Goal: Task Accomplishment & Management: Complete application form

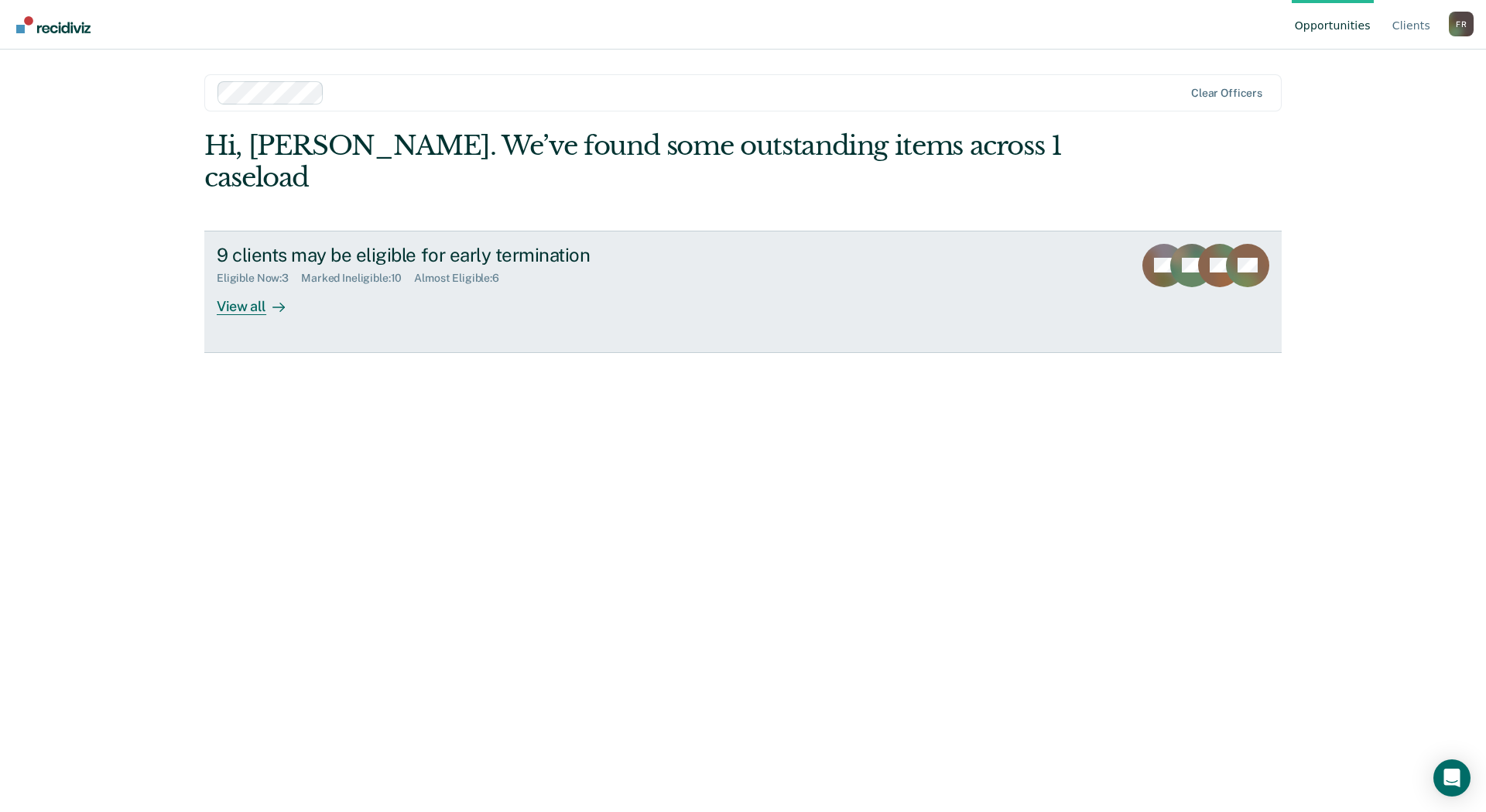
click at [253, 285] on div "View all" at bounding box center [259, 300] width 86 height 30
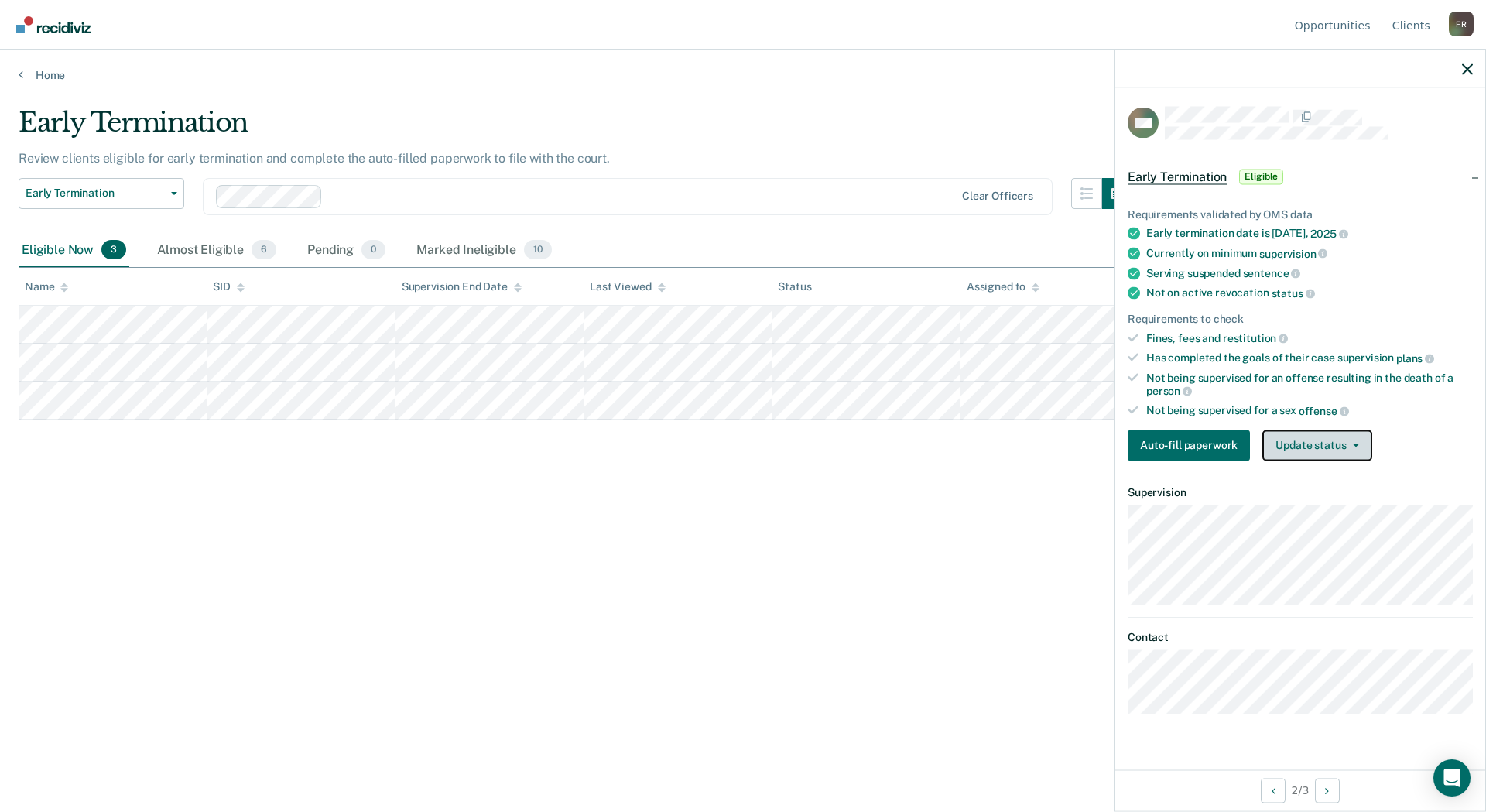
click at [1341, 444] on button "Update status" at bounding box center [1317, 444] width 109 height 31
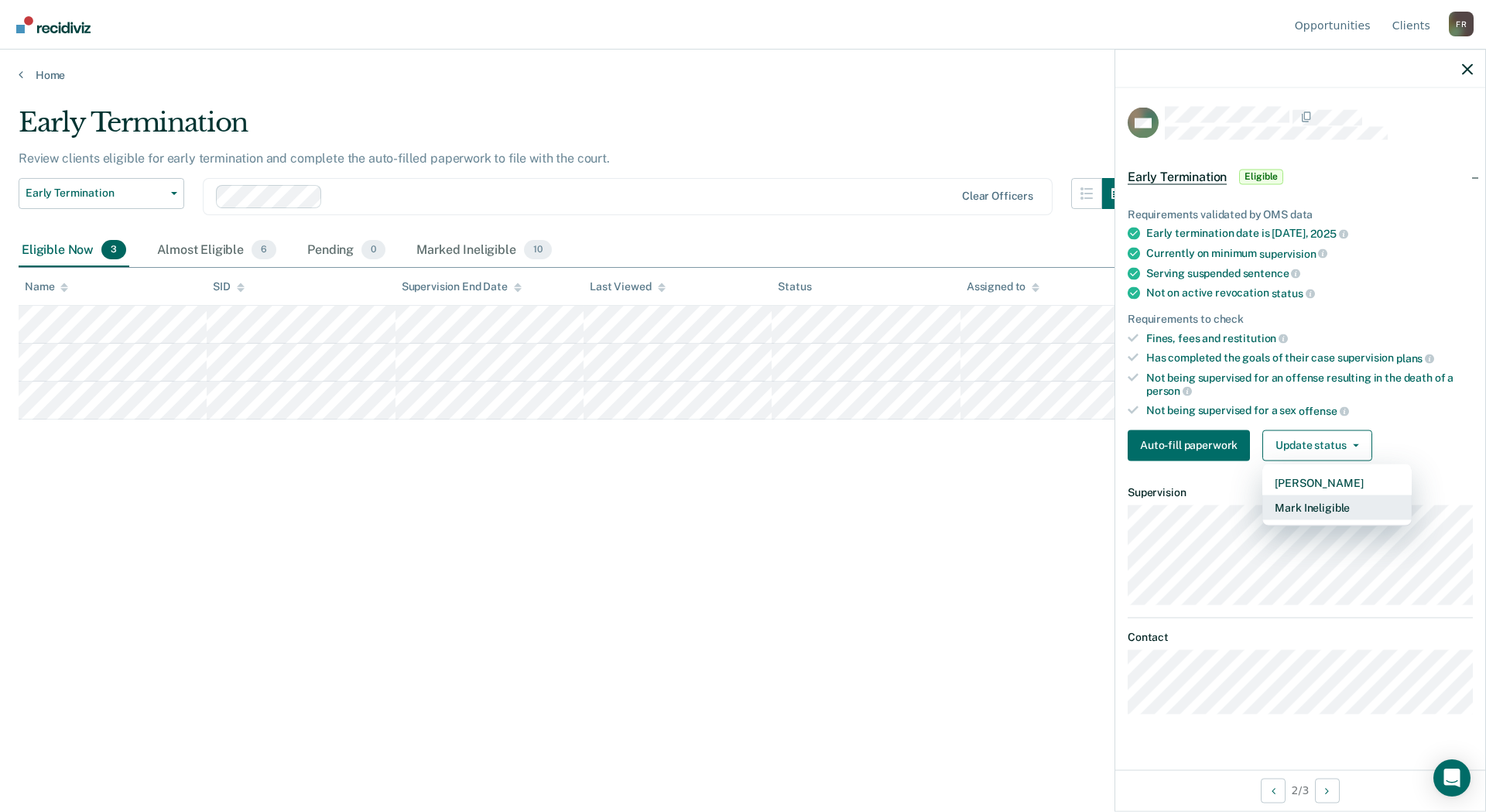
click at [1334, 509] on button "Mark Ineligible" at bounding box center [1337, 507] width 149 height 25
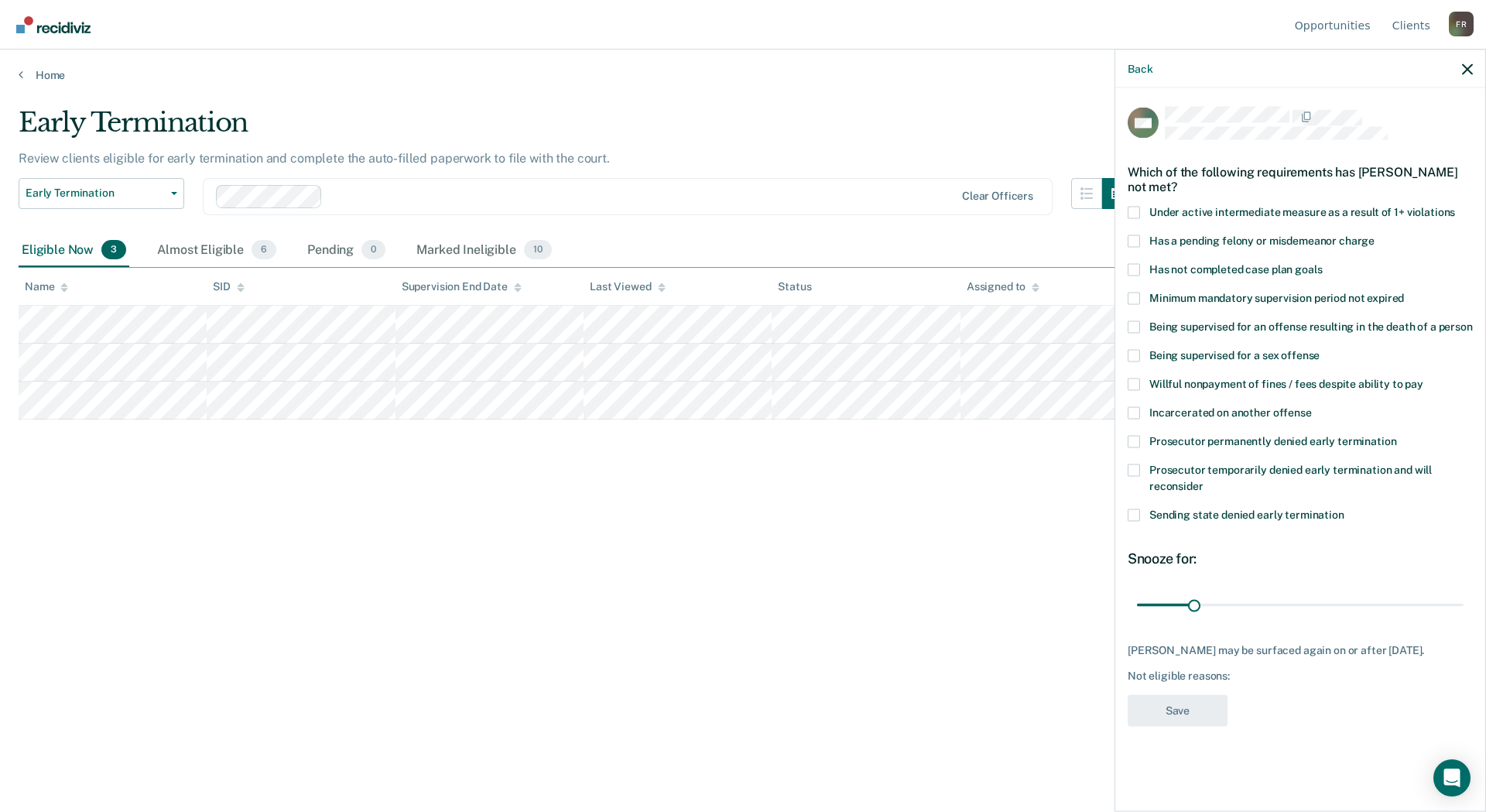
click at [1134, 236] on span at bounding box center [1134, 241] width 12 height 12
click at [1375, 235] on input "Has a pending felony or misdemeanor charge" at bounding box center [1375, 235] width 0 height 0
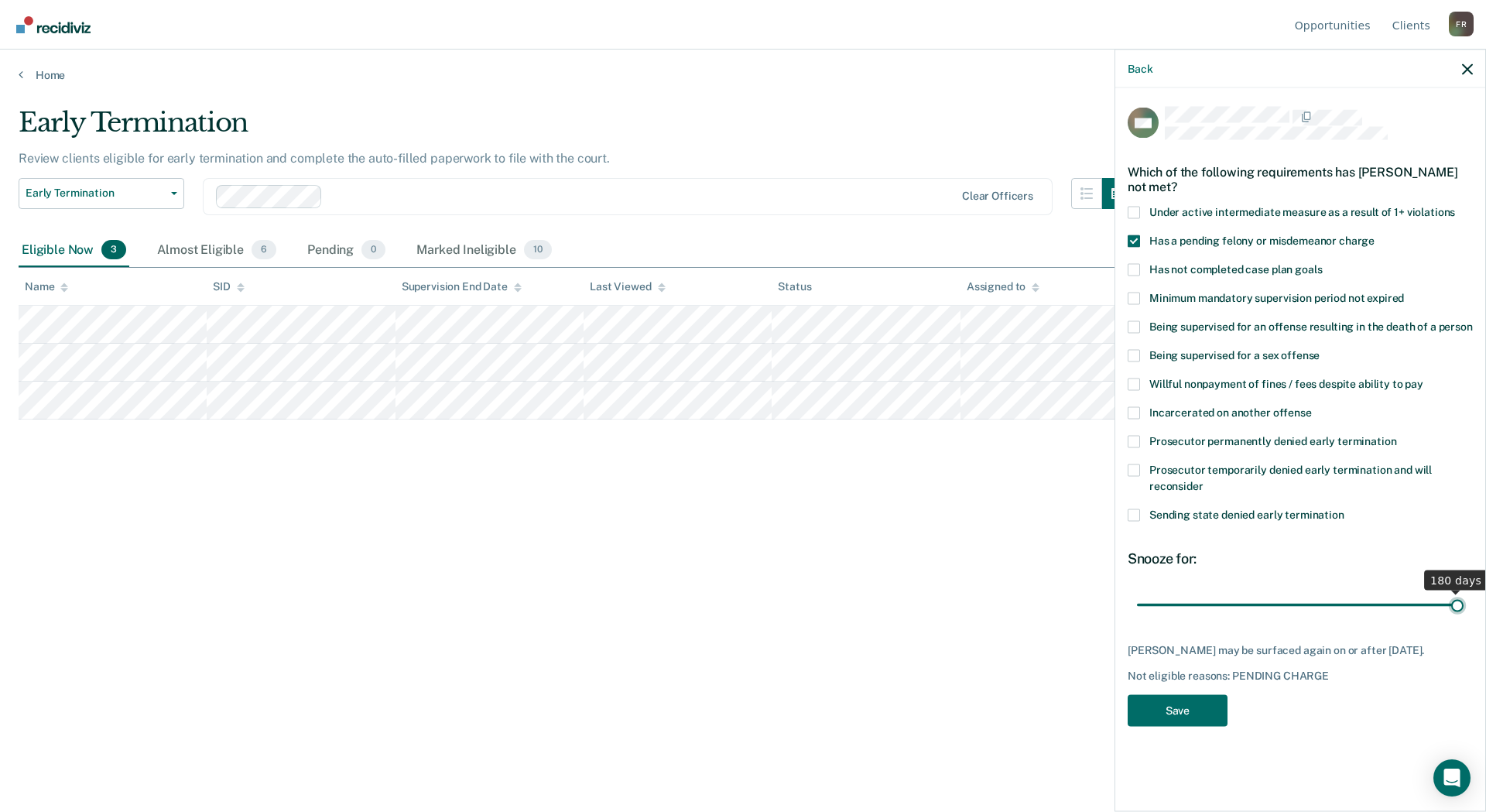
drag, startPoint x: 1196, startPoint y: 603, endPoint x: 1486, endPoint y: 600, distance: 290.0
type input "180"
click at [1464, 600] on input "range" at bounding box center [1300, 604] width 327 height 27
click at [1204, 716] on button "Save" at bounding box center [1178, 711] width 99 height 32
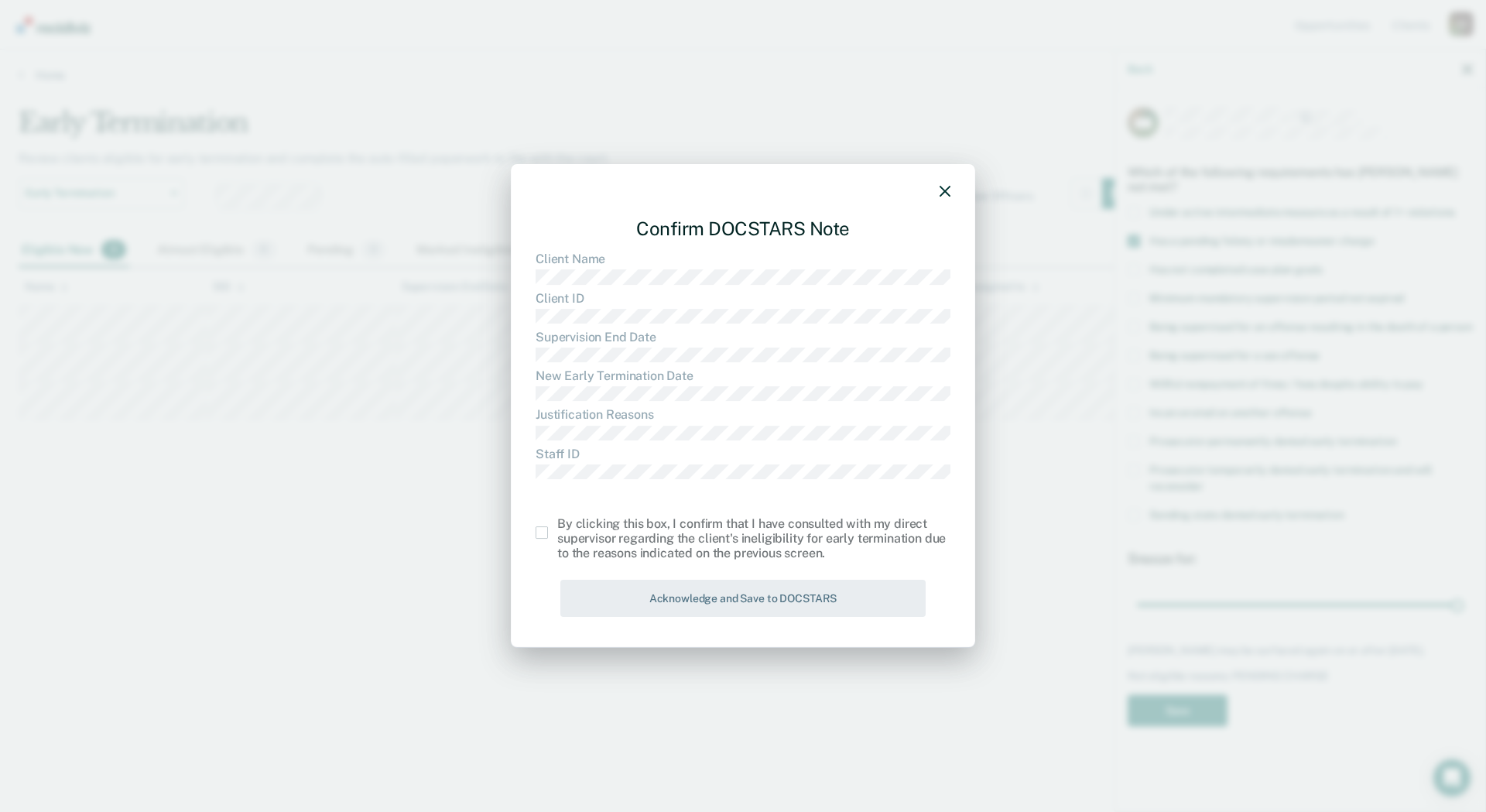
click at [543, 531] on span at bounding box center [542, 533] width 12 height 12
click at [558, 527] on input "checkbox" at bounding box center [558, 527] width 0 height 0
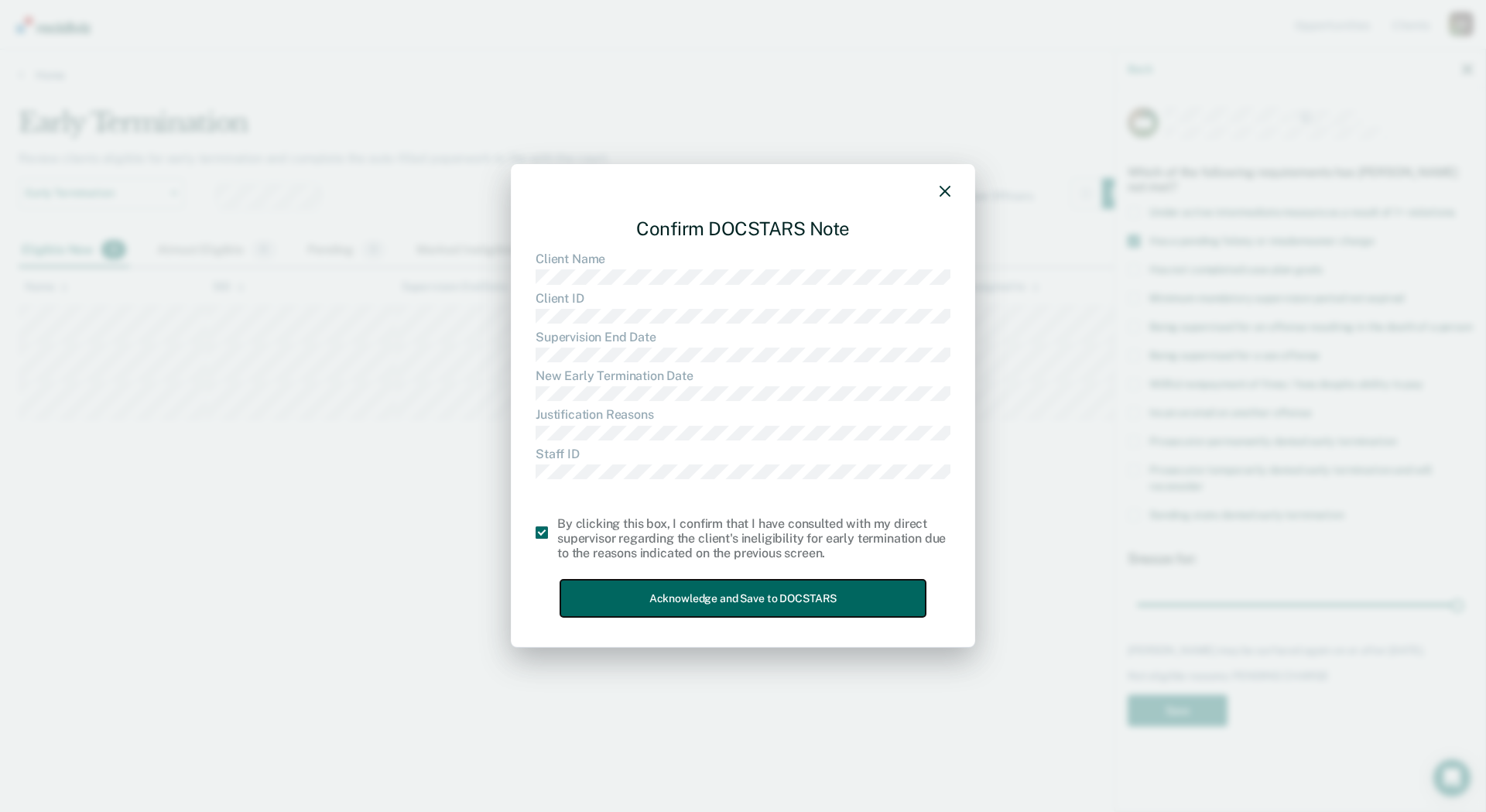
click at [717, 596] on button "Acknowledge and Save to DOCSTARS" at bounding box center [743, 598] width 366 height 38
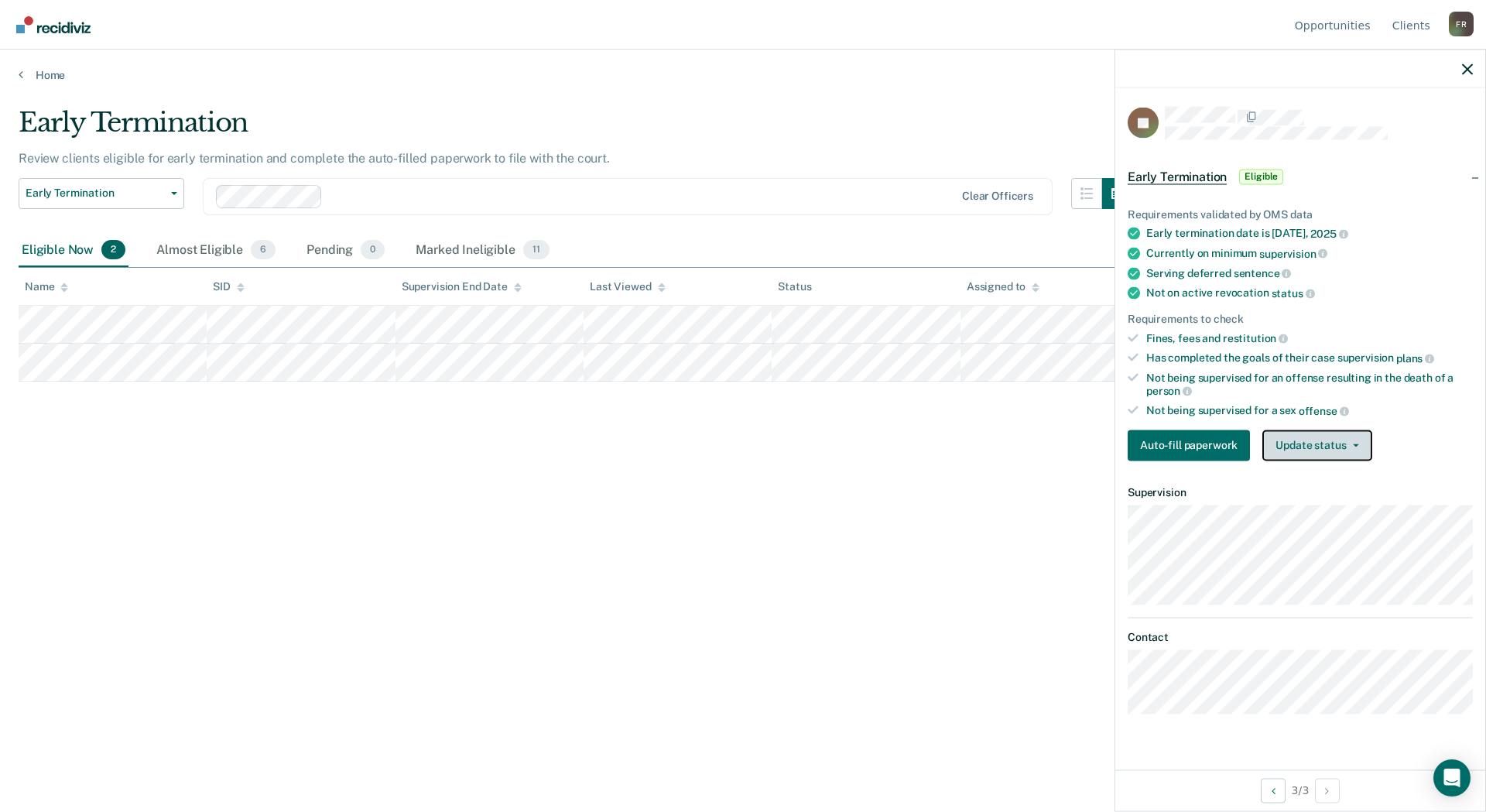
click at [1347, 443] on span "button" at bounding box center [1353, 444] width 12 height 3
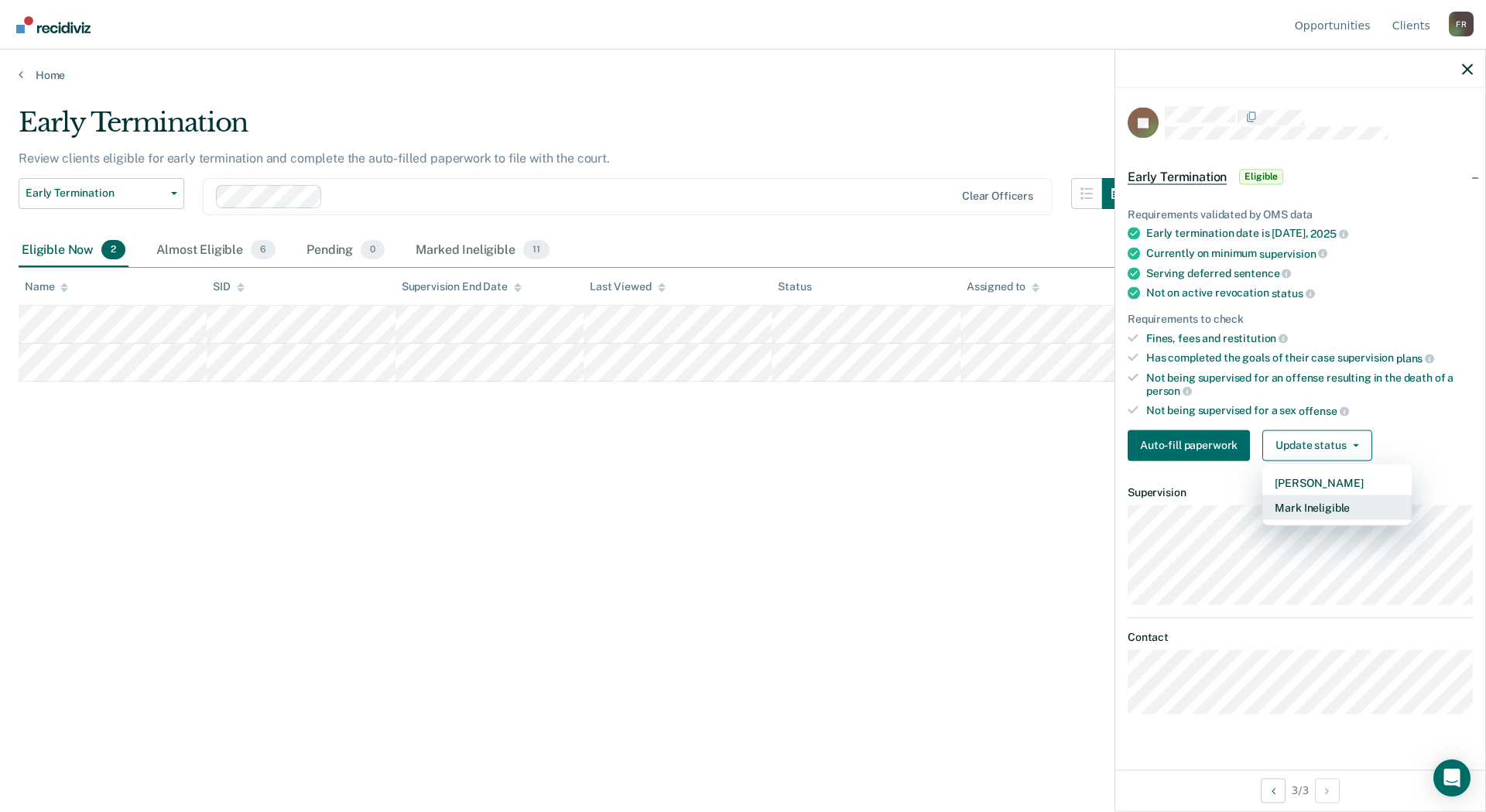
click at [1351, 506] on button "Mark Ineligible" at bounding box center [1337, 507] width 149 height 25
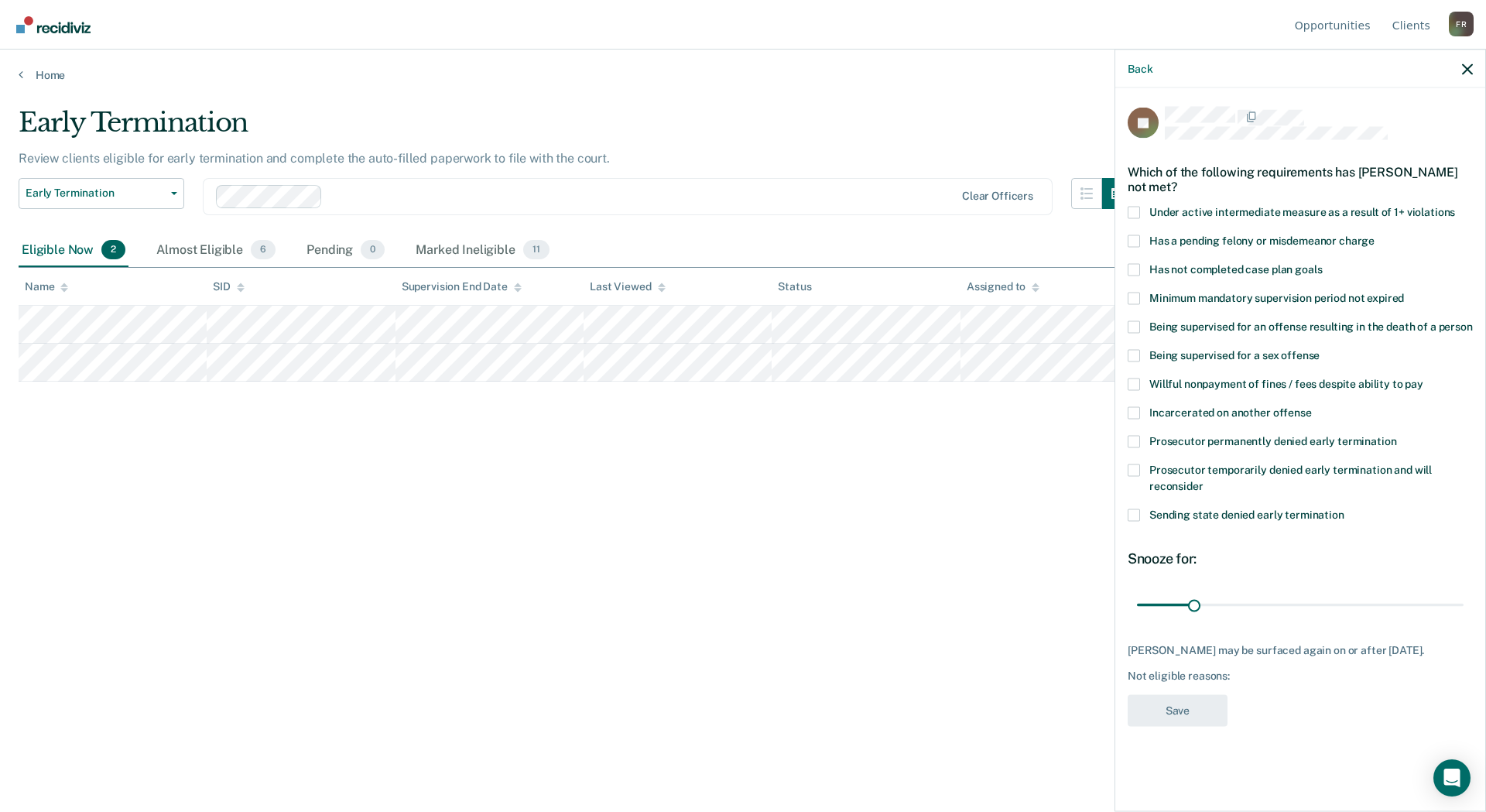
click at [1132, 242] on span at bounding box center [1134, 241] width 12 height 12
click at [1375, 235] on input "Has a pending felony or misdemeanor charge" at bounding box center [1375, 235] width 0 height 0
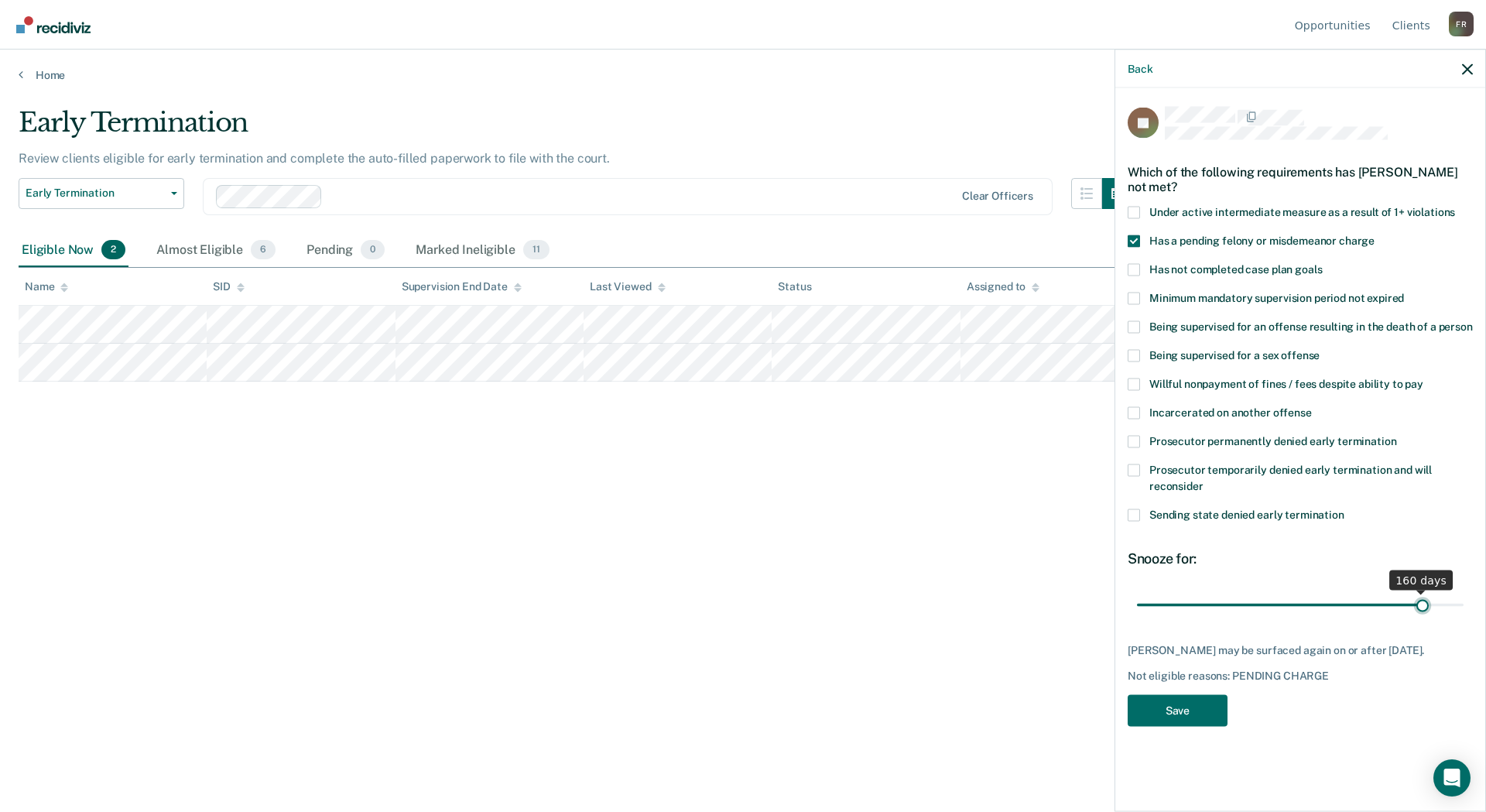
drag, startPoint x: 1193, startPoint y: 606, endPoint x: 1422, endPoint y: 601, distance: 229.1
type input "160"
click at [1422, 601] on input "range" at bounding box center [1300, 604] width 327 height 27
click at [1206, 721] on button "Save" at bounding box center [1178, 711] width 99 height 32
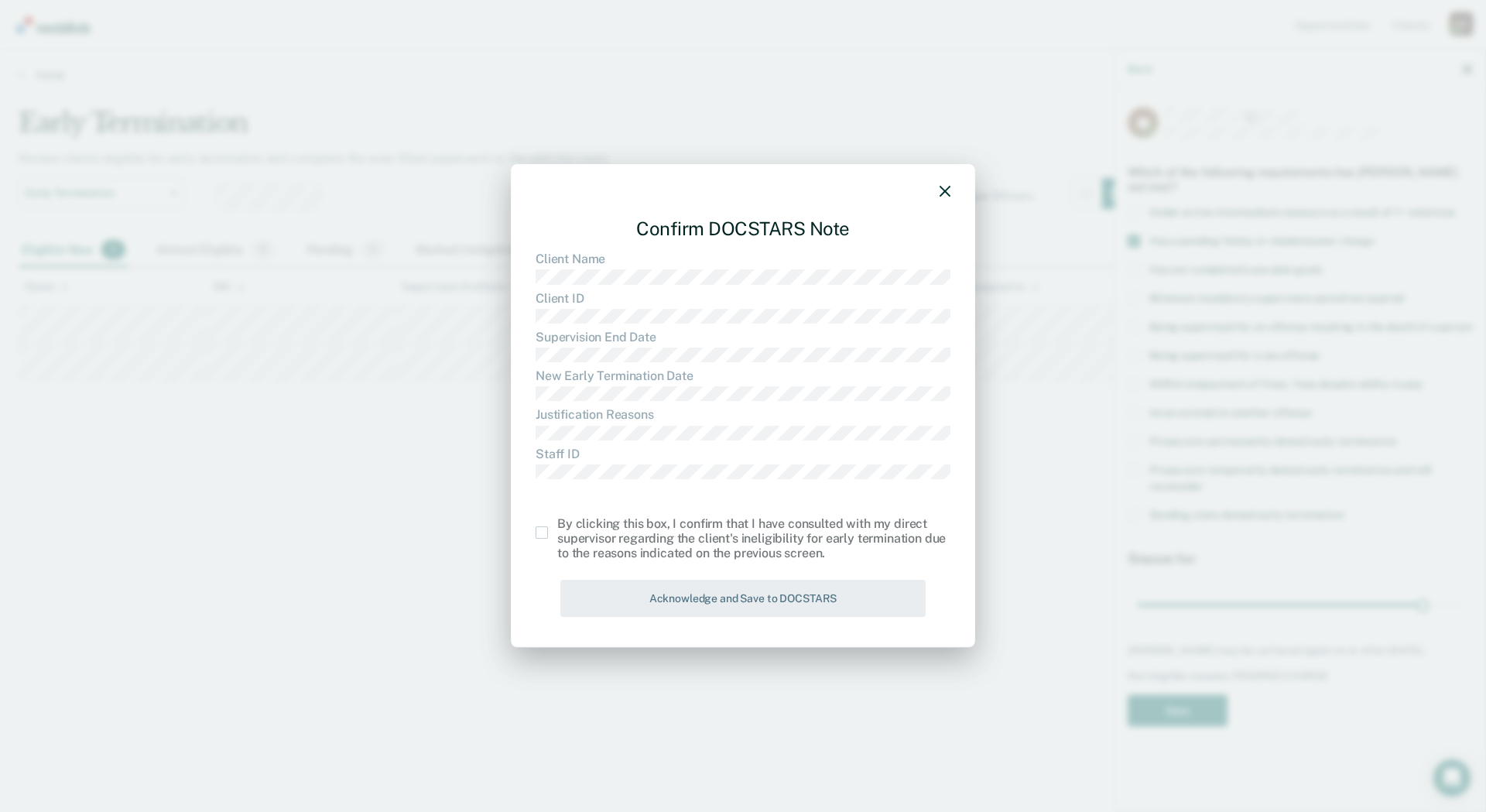
click at [534, 532] on div "Confirm DOCSTARS Note Client Name Client ID Supervision End Date New Early Term…" at bounding box center [743, 406] width 464 height 485
click at [546, 533] on span at bounding box center [542, 533] width 12 height 12
click at [558, 527] on input "checkbox" at bounding box center [558, 527] width 0 height 0
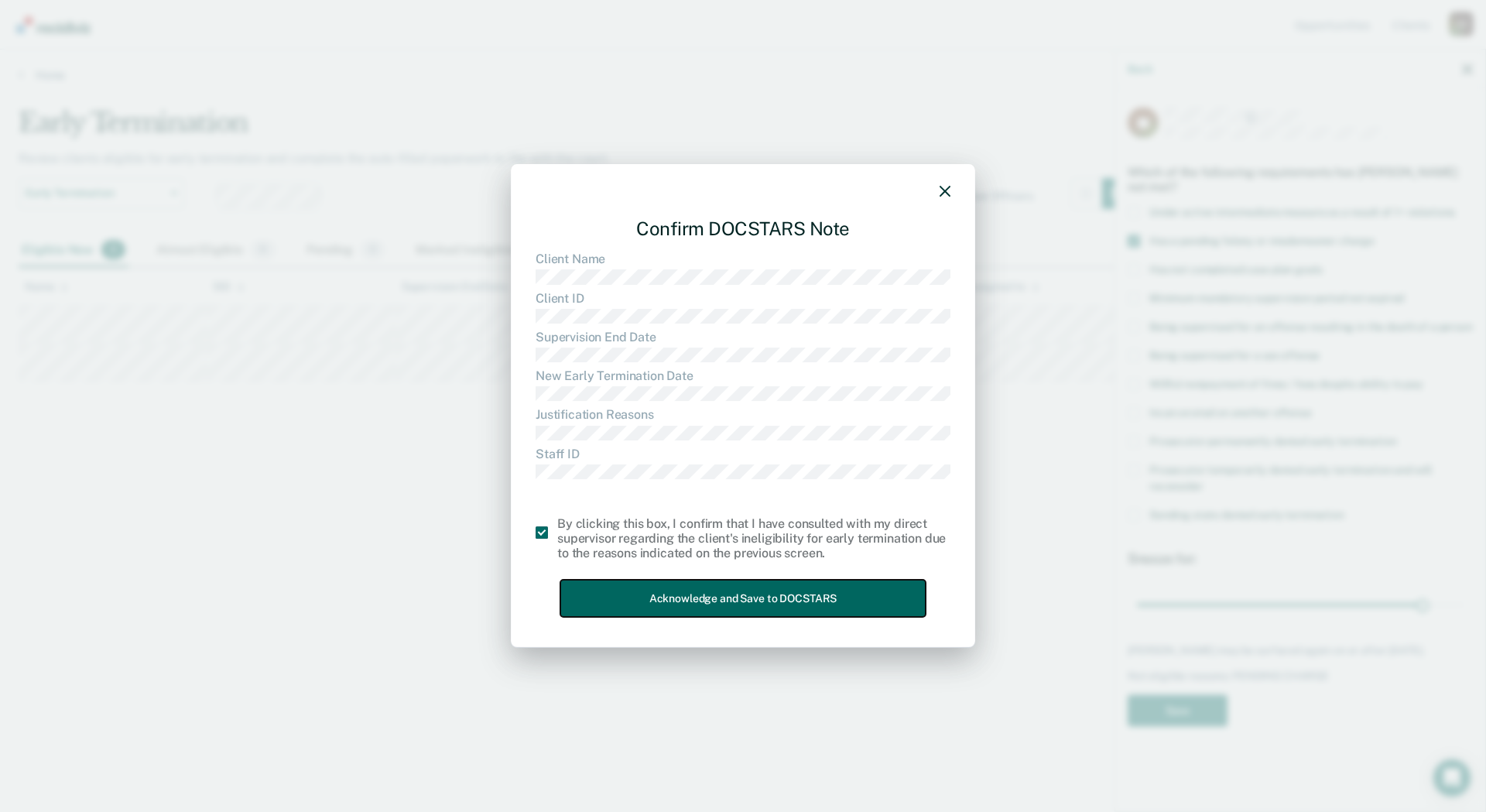
click at [705, 596] on button "Acknowledge and Save to DOCSTARS" at bounding box center [743, 598] width 366 height 38
